Goal: Information Seeking & Learning: Check status

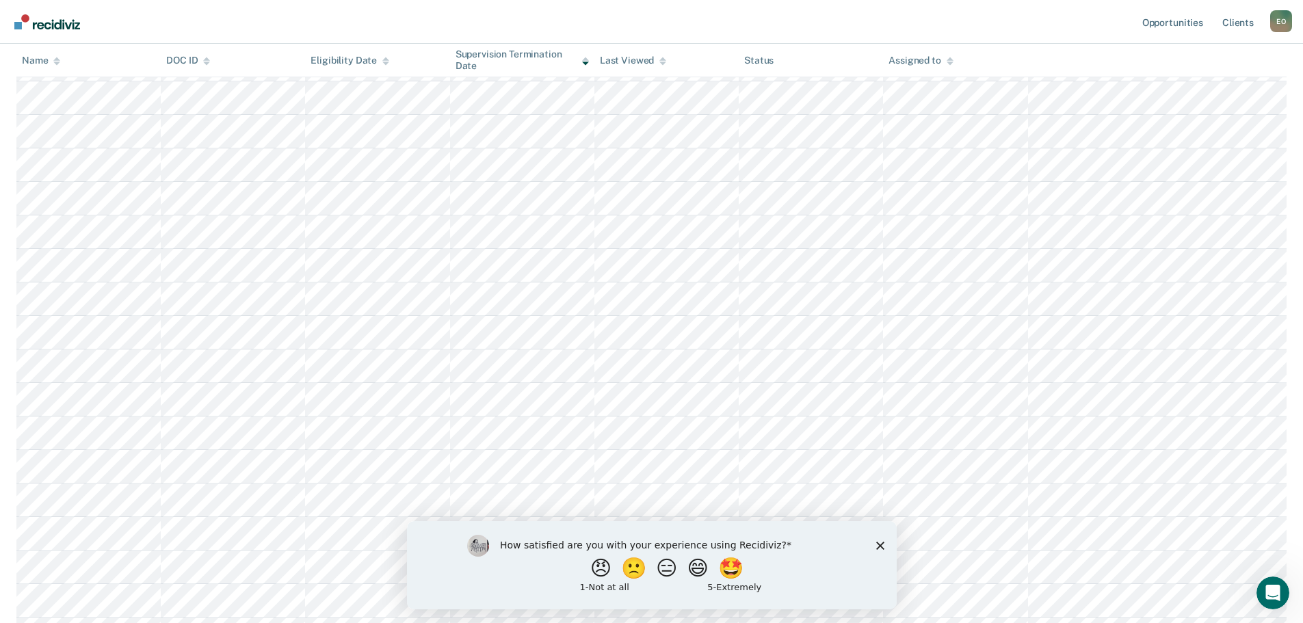
scroll to position [573, 0]
click at [877, 541] on icon "Close survey" at bounding box center [880, 545] width 8 height 8
